Goal: Information Seeking & Learning: Compare options

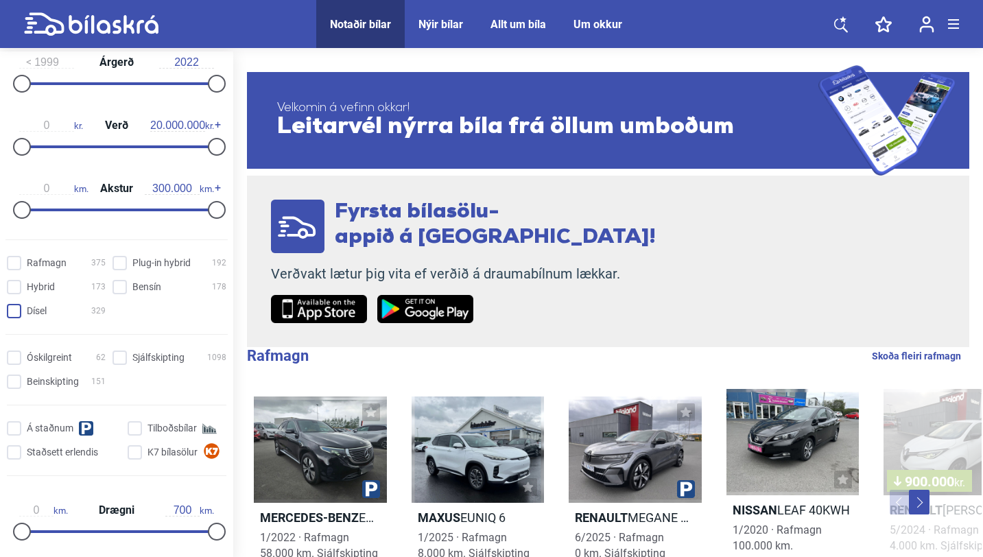
scroll to position [266, 0]
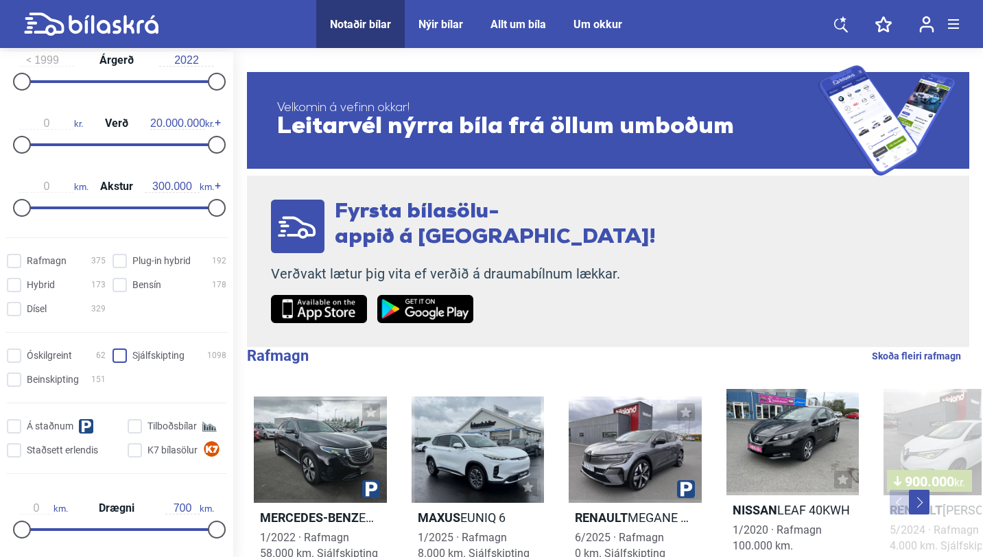
click at [147, 357] on input "Sjálfskipting 1098" at bounding box center [172, 356] width 114 height 14
checkbox input "true"
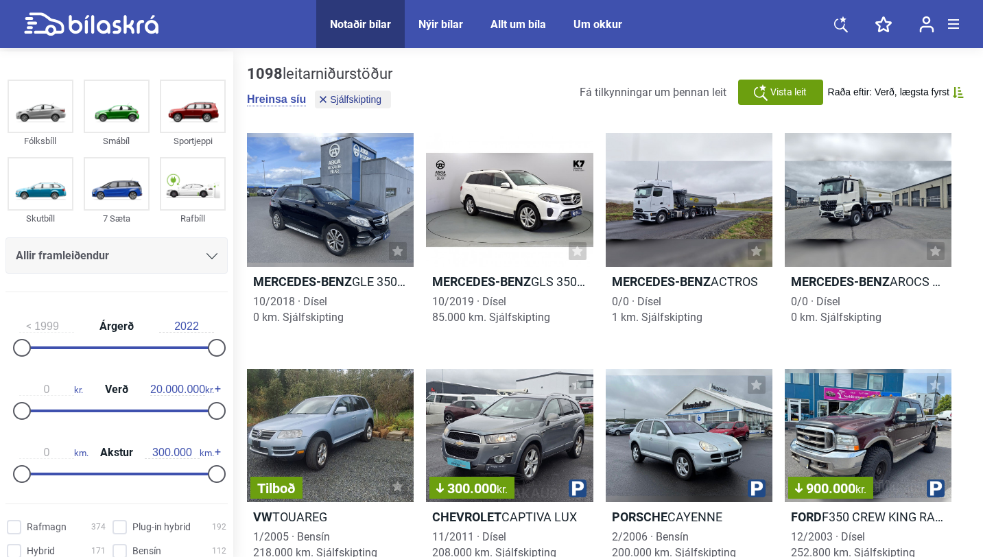
click at [190, 257] on div "Allir framleiðendur" at bounding box center [117, 255] width 202 height 19
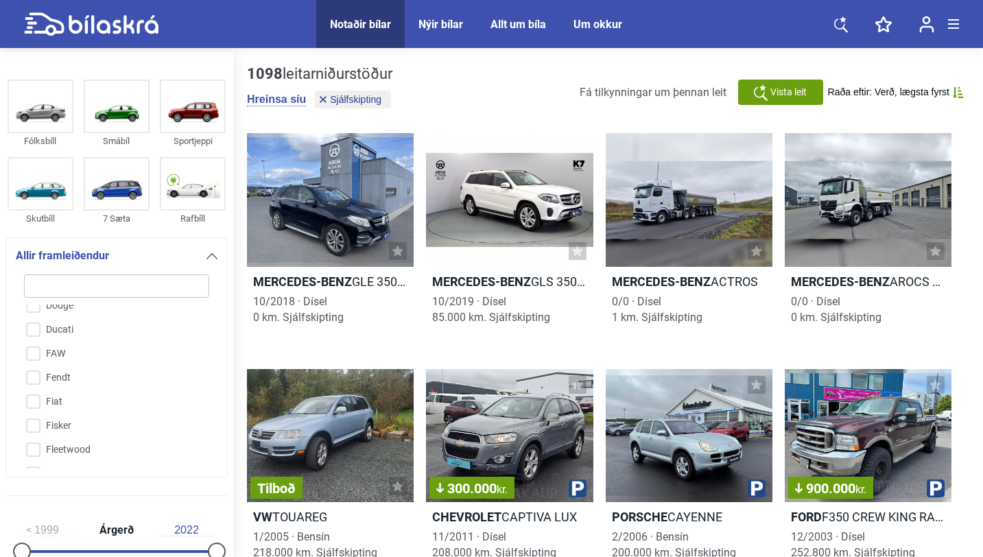
scroll to position [828, 0]
click at [63, 405] on input "Fiat" at bounding box center [107, 401] width 187 height 24
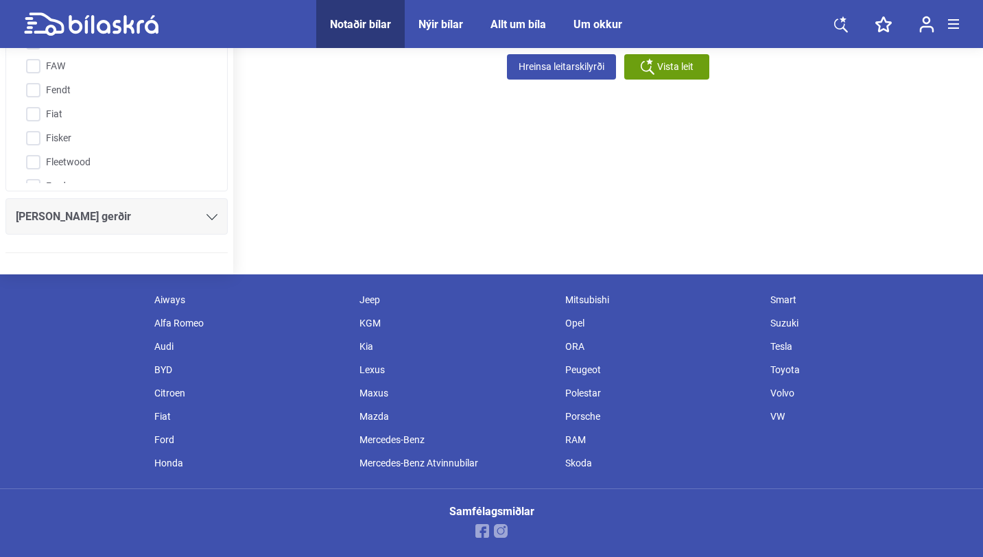
checkbox input "false"
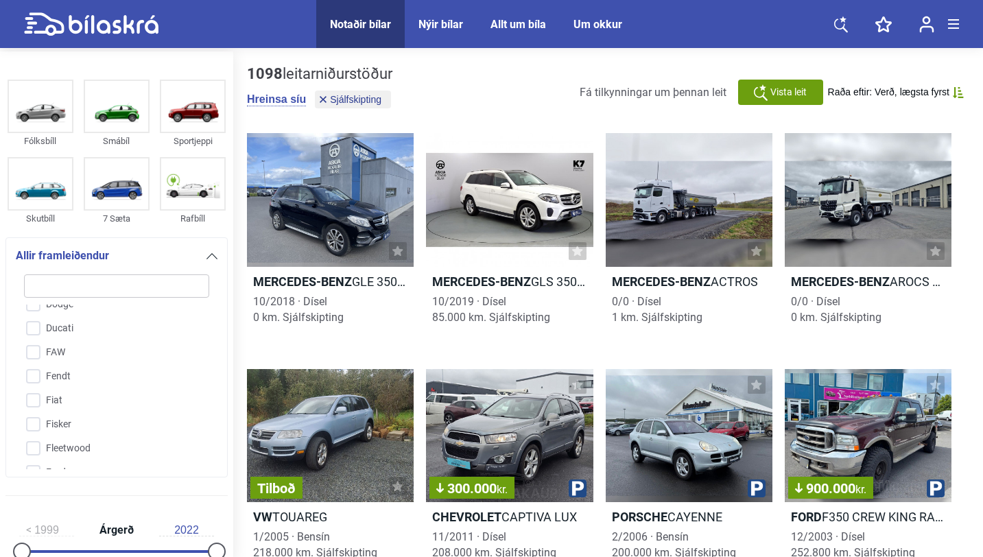
checkbox input "false"
